Goal: Task Accomplishment & Management: Manage account settings

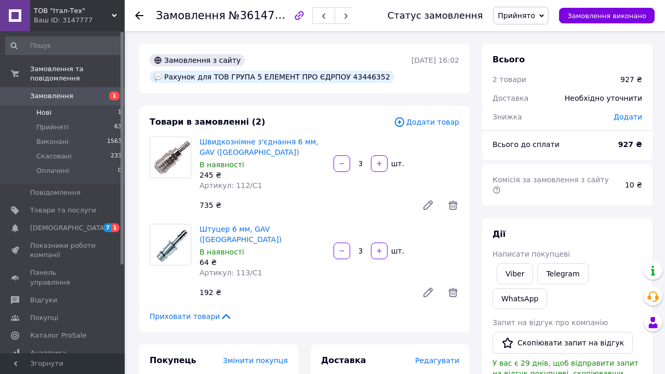
click at [52, 111] on li "Нові 1" at bounding box center [64, 112] width 128 height 15
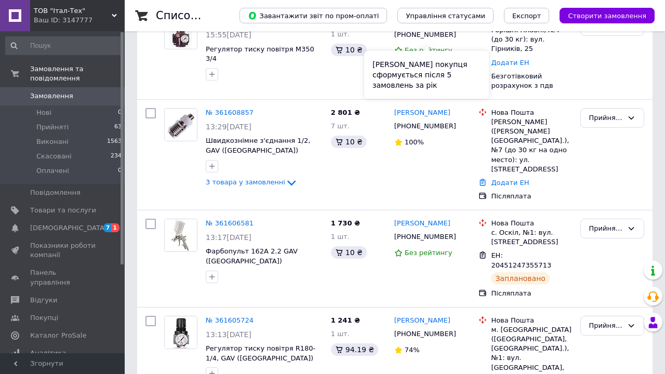
scroll to position [193, 0]
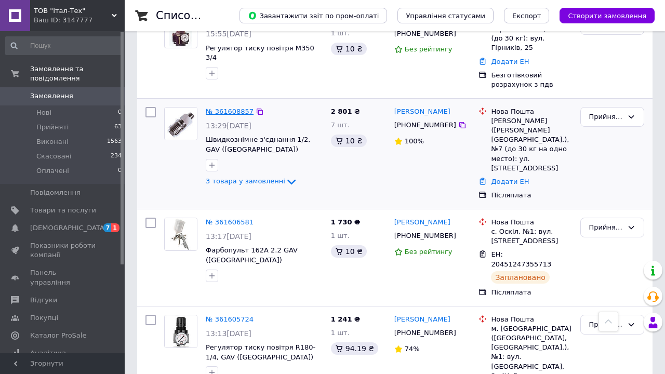
click at [231, 108] on link "№ 361608857" at bounding box center [230, 112] width 48 height 8
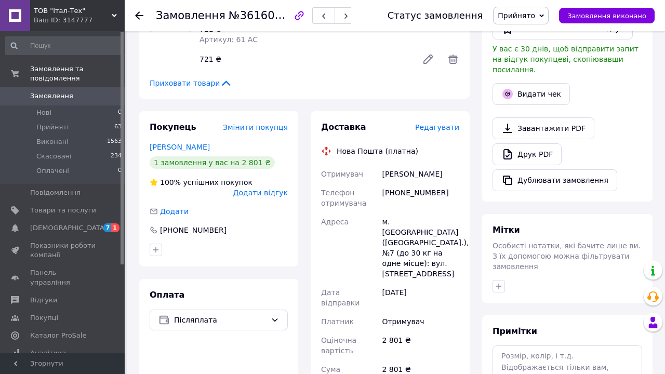
scroll to position [314, 0]
click at [441, 124] on span "Редагувати" at bounding box center [437, 128] width 44 height 8
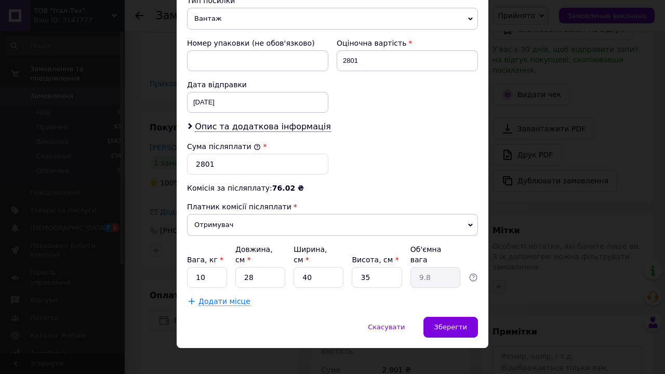
scroll to position [429, 0]
click at [209, 268] on input "10" at bounding box center [207, 278] width 40 height 21
type input "1"
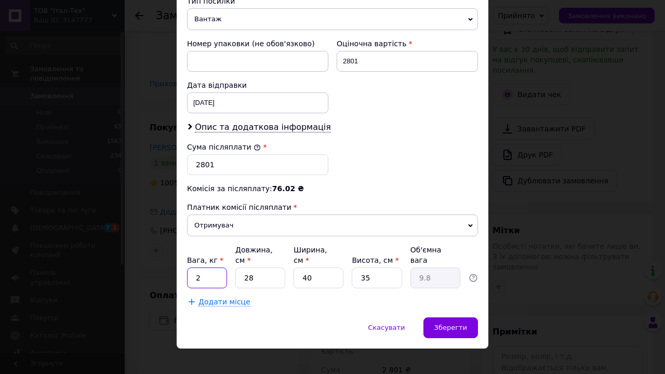
type input "2"
click at [258, 269] on input "28" at bounding box center [260, 278] width 50 height 21
type input "2"
type input "0.7"
type input "2"
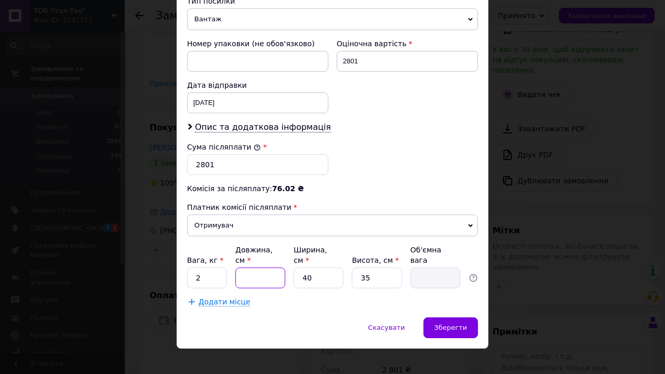
type input "0.7"
type input "20"
type input "7"
type input "20"
click at [374, 270] on input "35" at bounding box center [377, 278] width 50 height 21
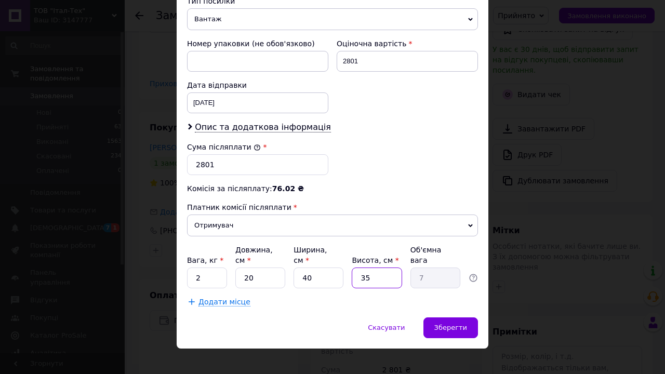
type input "3"
type input "0.6"
type input "2"
type input "0.4"
type input "20"
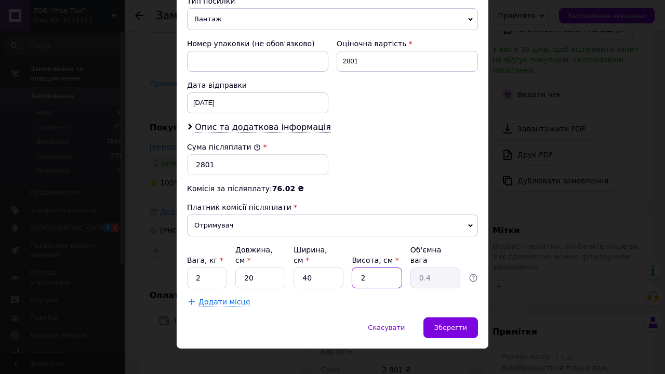
type input "4"
type input "20"
click at [318, 272] on input "40" at bounding box center [319, 278] width 50 height 21
type input "4"
type input "0.4"
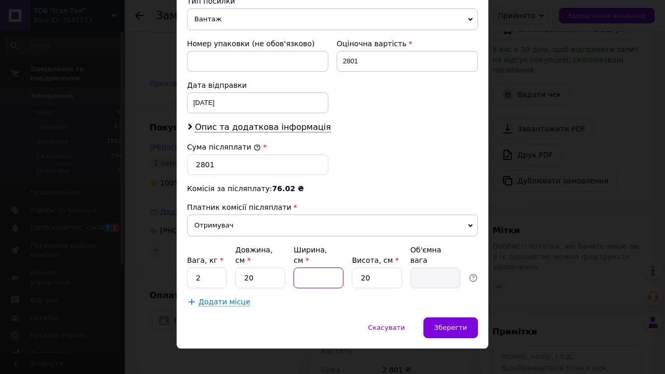
type input "3"
type input "0.3"
type input "35"
type input "3.5"
type input "35"
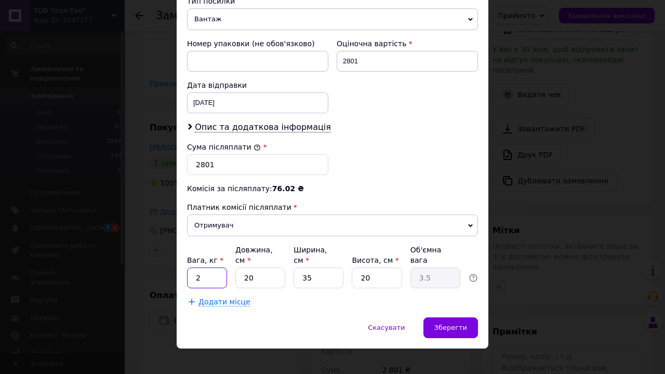
click at [206, 268] on input "2" at bounding box center [207, 278] width 40 height 21
type input "3"
click at [444, 324] on span "Зберегти" at bounding box center [450, 328] width 33 height 8
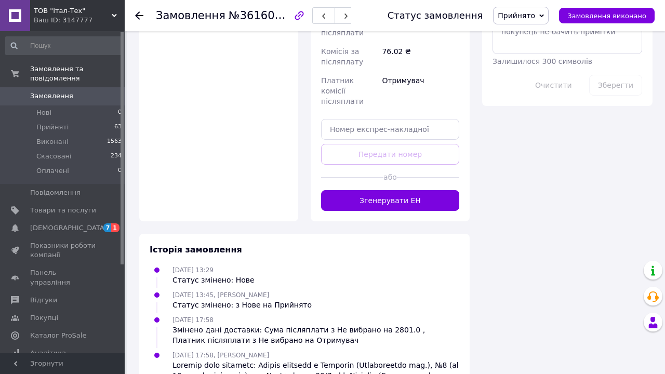
scroll to position [653, 0]
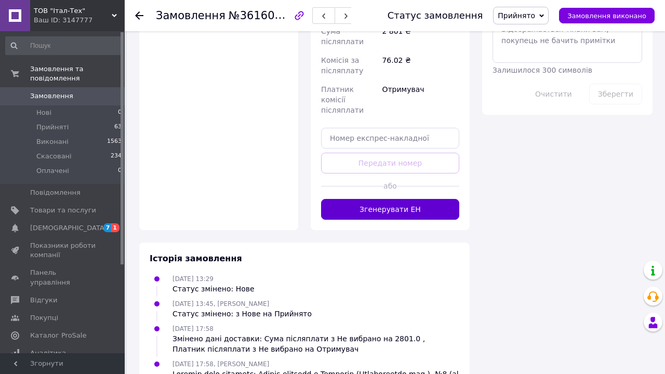
click at [409, 199] on button "Згенерувати ЕН" at bounding box center [390, 209] width 138 height 21
